Goal: Navigation & Orientation: Find specific page/section

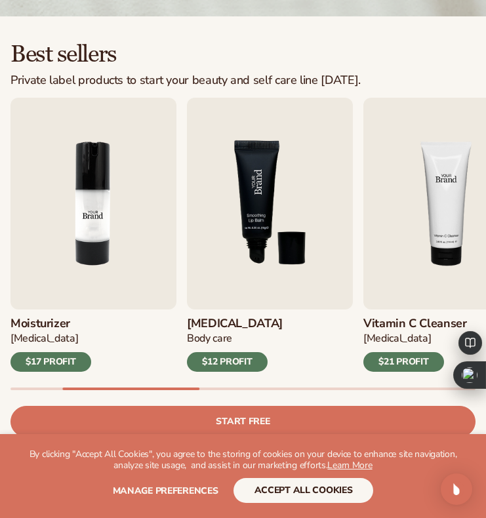
scroll to position [281, 0]
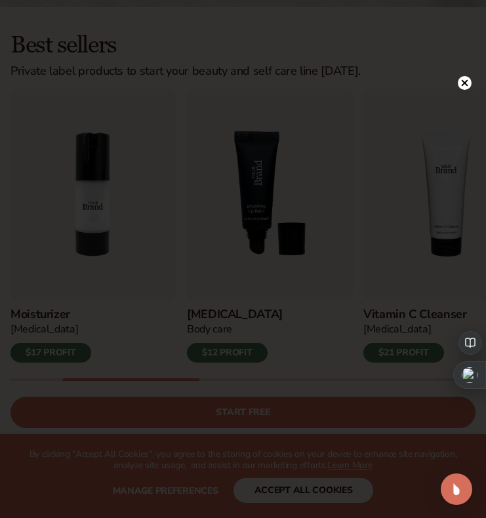
click at [463, 76] on circle at bounding box center [465, 83] width 14 height 14
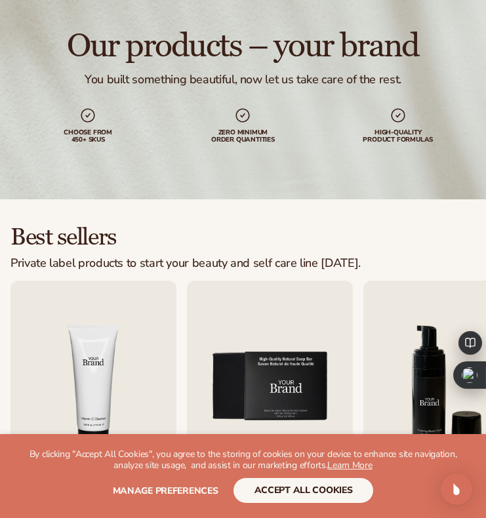
scroll to position [0, 0]
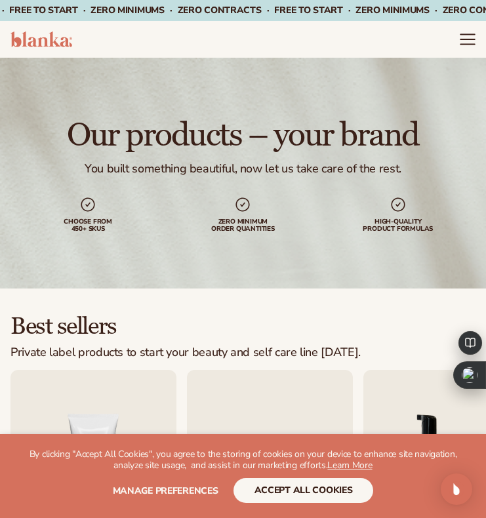
click at [460, 37] on icon "Menu" at bounding box center [467, 39] width 17 height 17
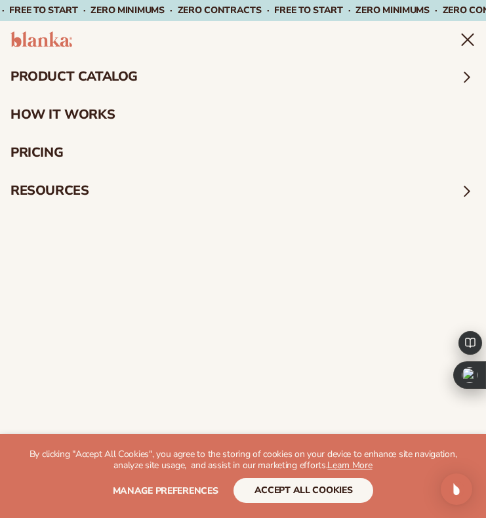
click at [68, 193] on summary "resources" at bounding box center [243, 191] width 486 height 38
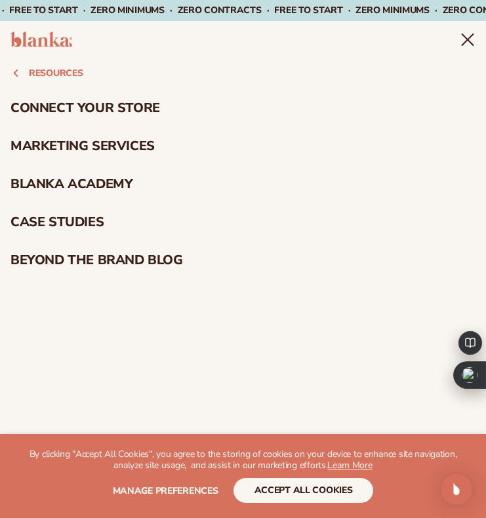
click at [66, 72] on button "resources" at bounding box center [243, 73] width 486 height 31
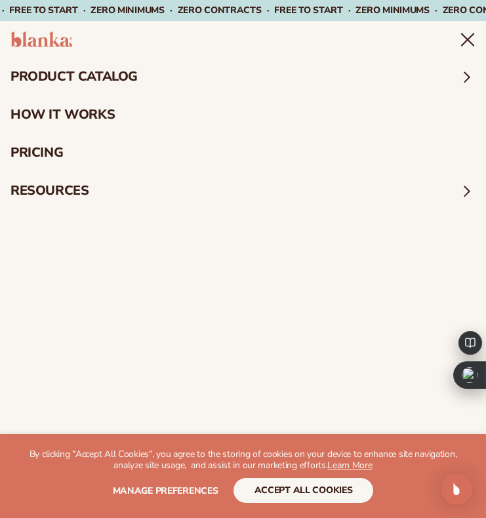
click at [467, 45] on icon "Menu" at bounding box center [467, 39] width 17 height 17
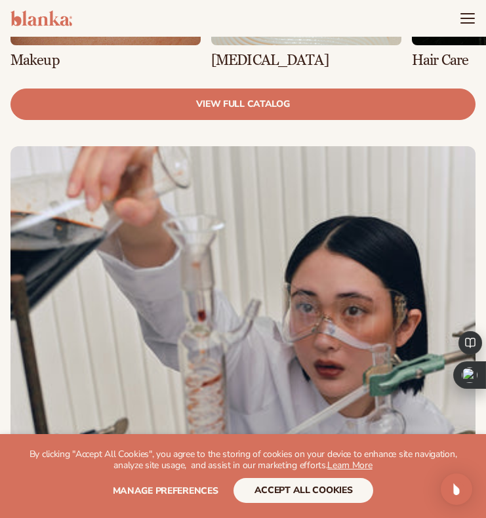
scroll to position [834, 0]
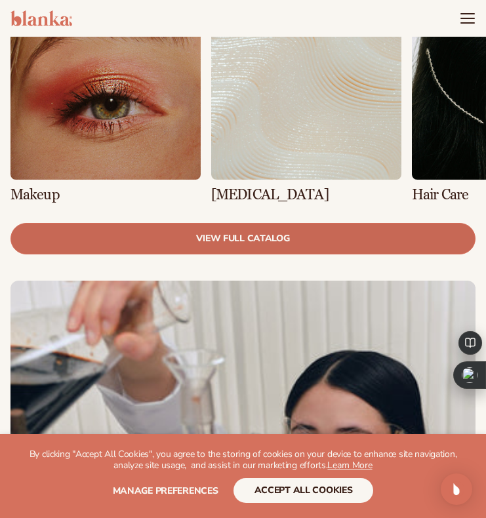
click at [249, 241] on link "view full catalog" at bounding box center [242, 238] width 465 height 31
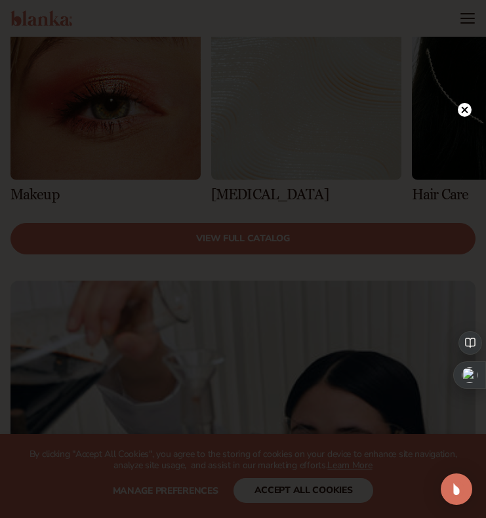
click at [466, 111] on icon at bounding box center [465, 109] width 7 height 7
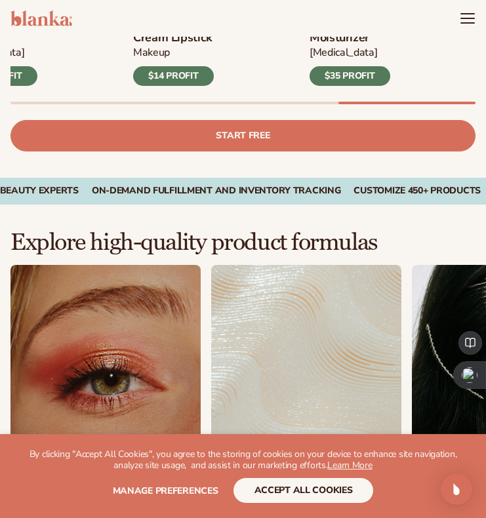
scroll to position [0, 0]
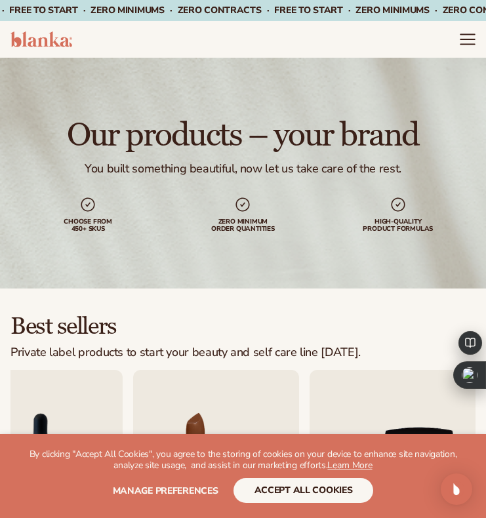
click at [466, 47] on icon "Menu" at bounding box center [467, 39] width 17 height 17
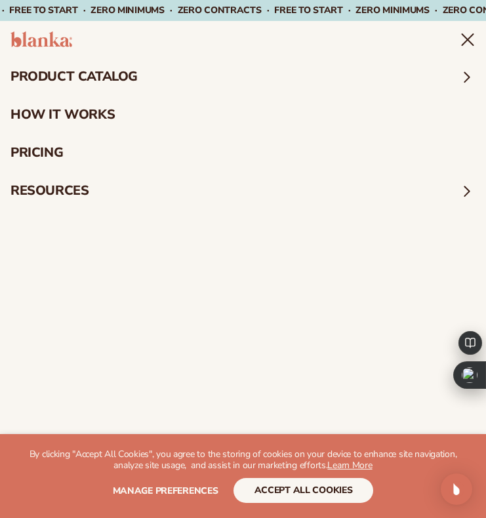
click at [264, 201] on summary "resources" at bounding box center [243, 191] width 486 height 38
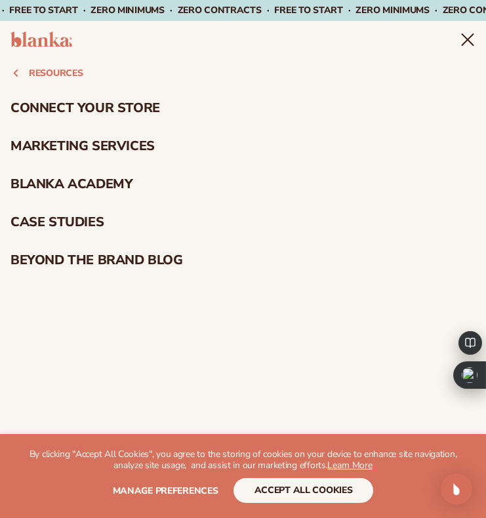
click at [26, 79] on button "resources" at bounding box center [243, 73] width 486 height 31
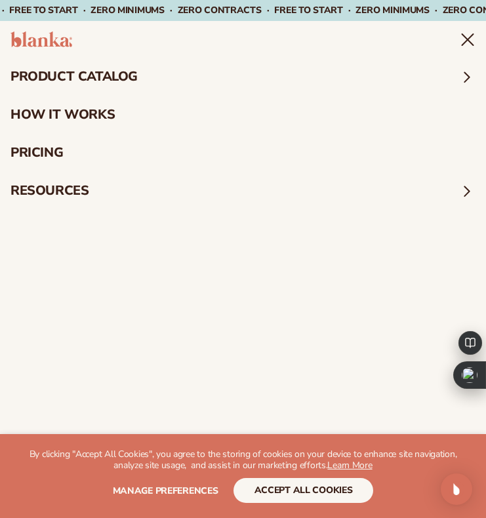
click at [171, 80] on summary "product catalog" at bounding box center [243, 77] width 486 height 38
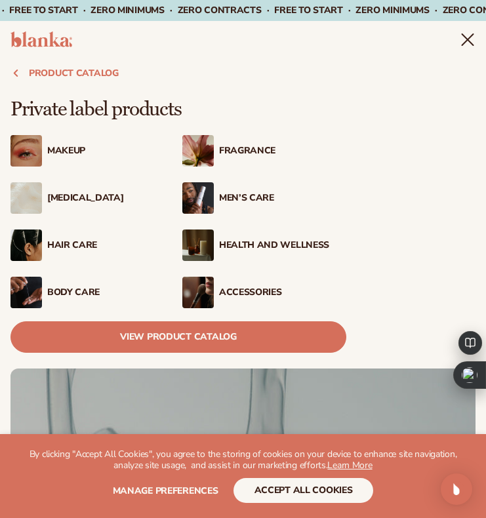
click at [227, 198] on div "Men’s Care" at bounding box center [282, 198] width 127 height 11
